Goal: Task Accomplishment & Management: Manage account settings

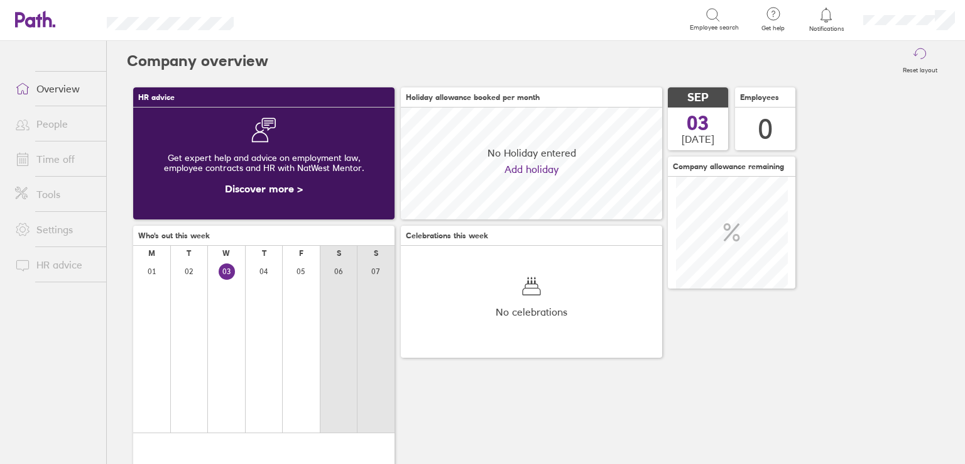
scroll to position [111, 261]
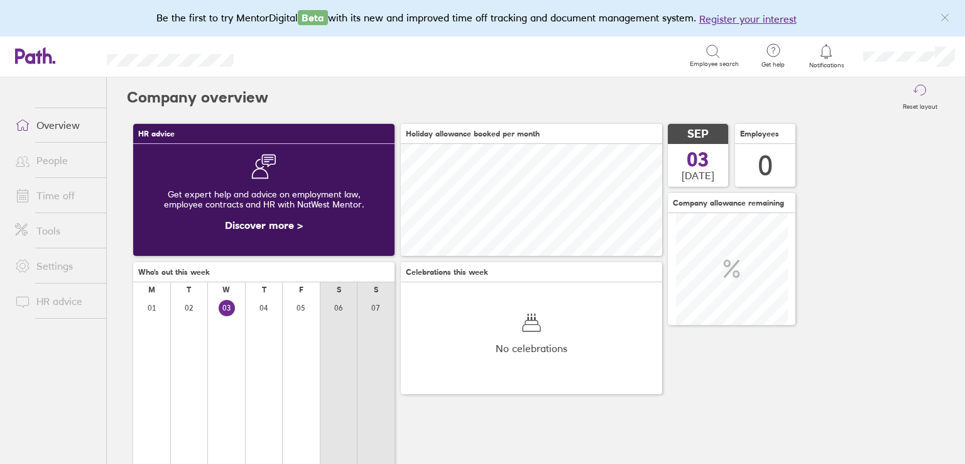
click at [62, 160] on link "People" at bounding box center [55, 160] width 101 height 25
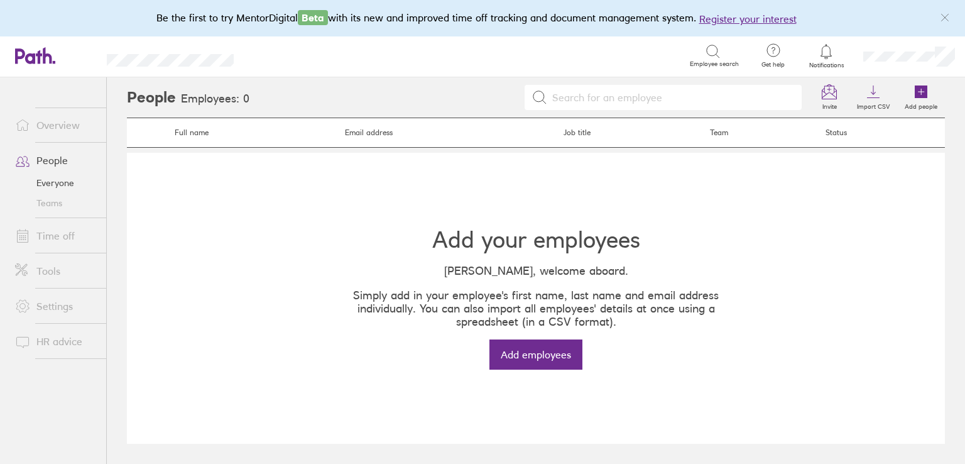
click at [45, 239] on link "Time off" at bounding box center [55, 235] width 101 height 25
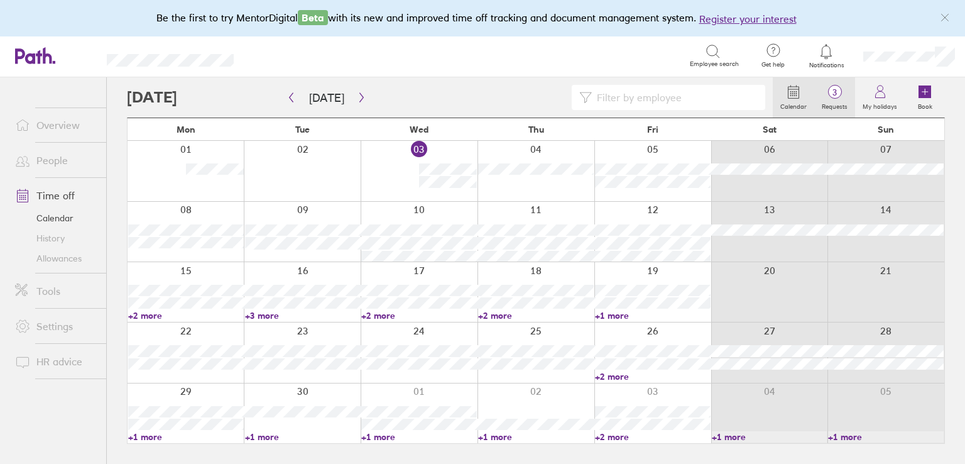
click at [841, 87] on span "3" at bounding box center [835, 92] width 41 height 10
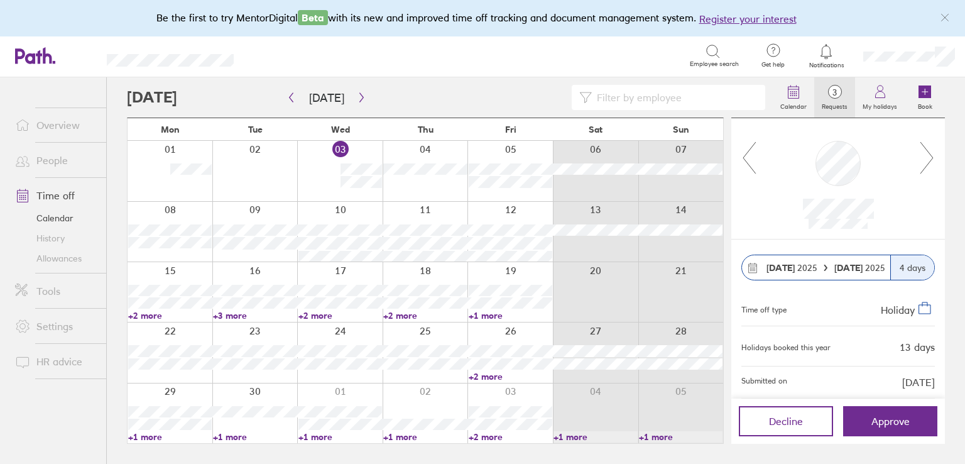
click at [918, 164] on div at bounding box center [838, 178] width 162 height 101
click at [923, 159] on icon at bounding box center [928, 158] width 16 height 34
click at [928, 152] on icon at bounding box center [928, 158] width 16 height 34
click at [59, 236] on link "History" at bounding box center [55, 238] width 101 height 20
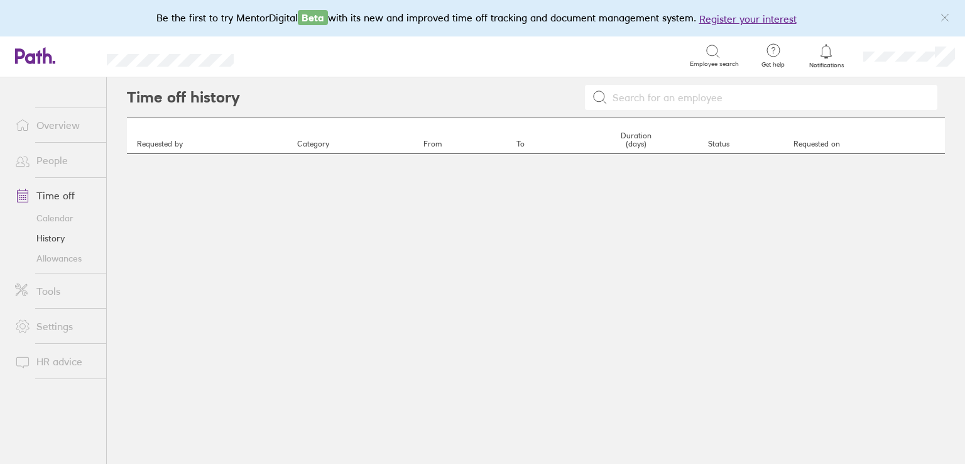
click at [63, 162] on link "People" at bounding box center [55, 160] width 101 height 25
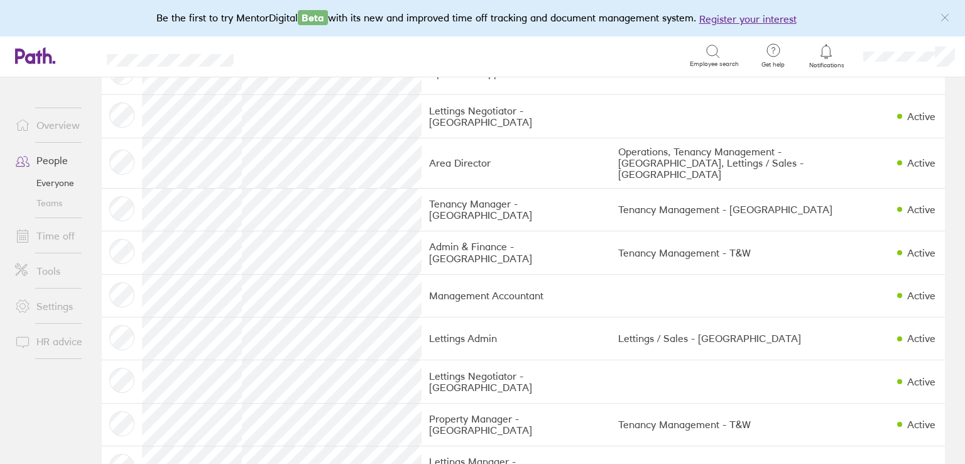
scroll to position [629, 0]
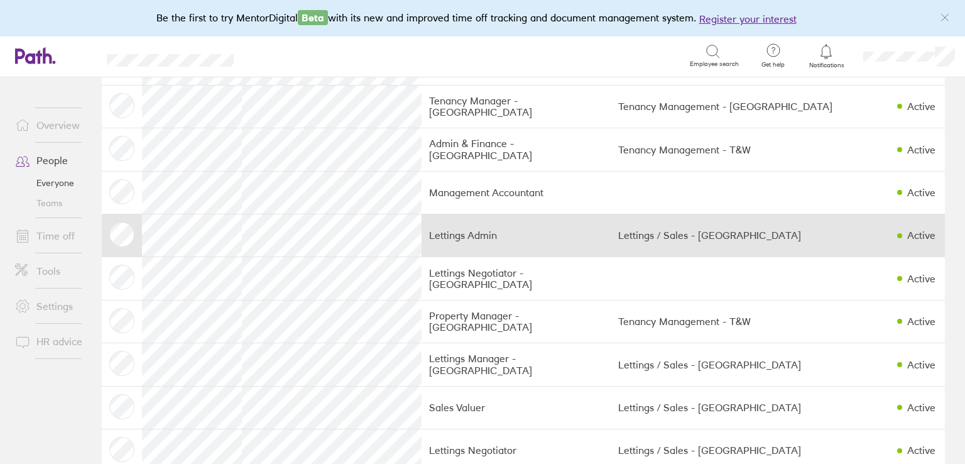
click at [575, 229] on td "Lettings Admin" at bounding box center [516, 235] width 189 height 43
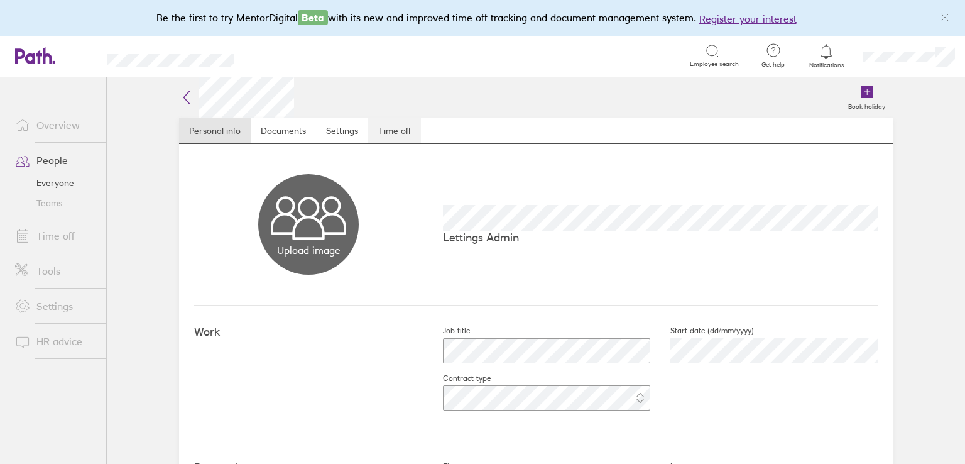
click at [383, 122] on link "Time off" at bounding box center [394, 130] width 53 height 25
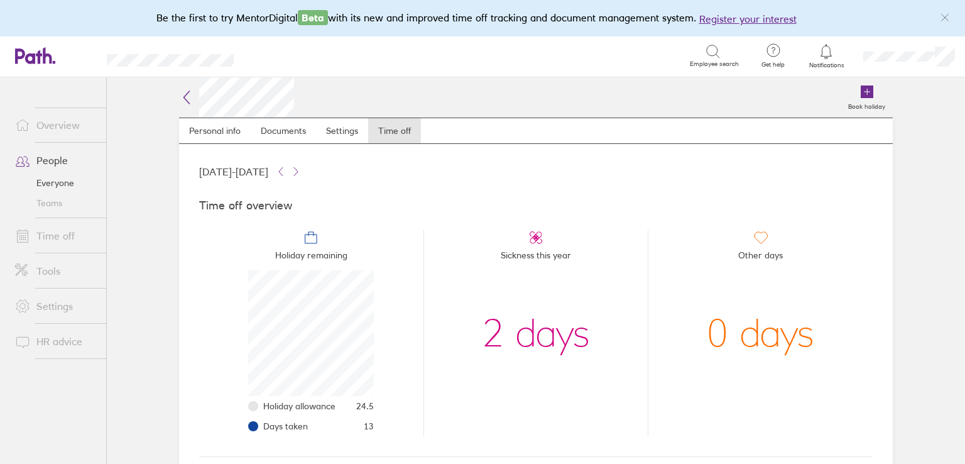
scroll to position [251, 0]
